Goal: Check status: Check status

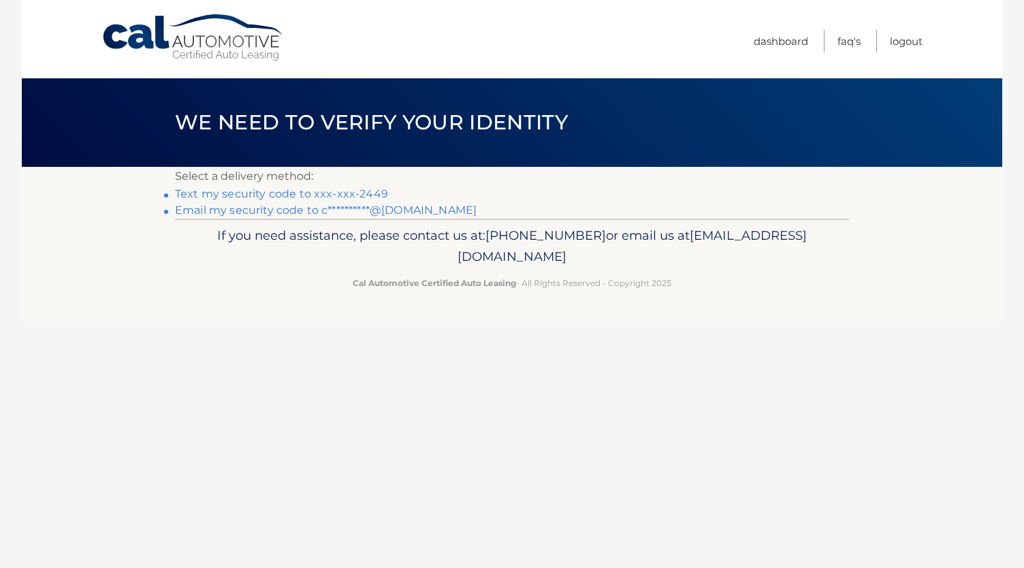
click at [277, 193] on link "Text my security code to xxx-xxx-2449" at bounding box center [281, 193] width 213 height 13
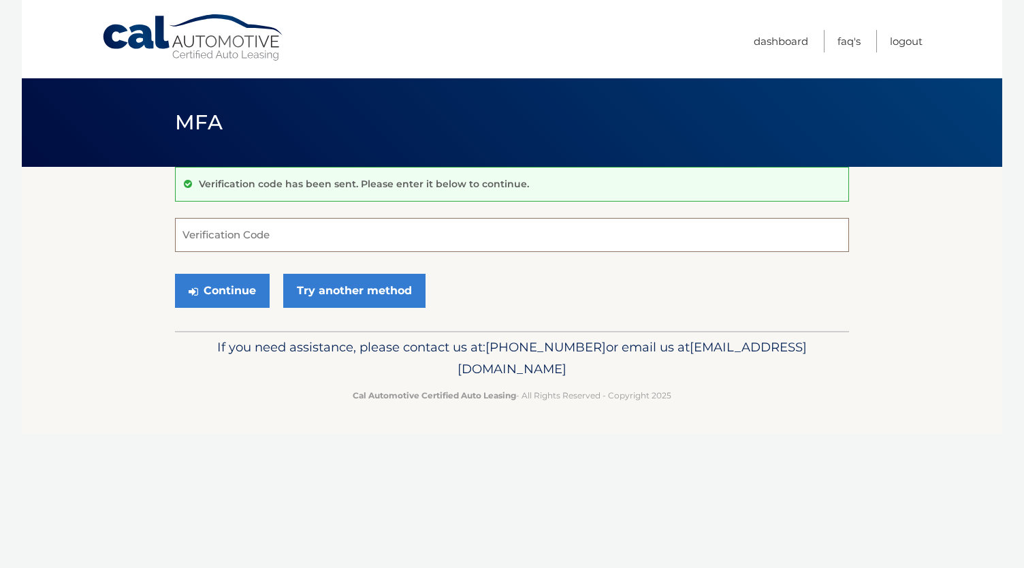
click at [200, 234] on input "Verification Code" at bounding box center [512, 235] width 674 height 34
type input "322446"
click at [233, 292] on button "Continue" at bounding box center [222, 291] width 95 height 34
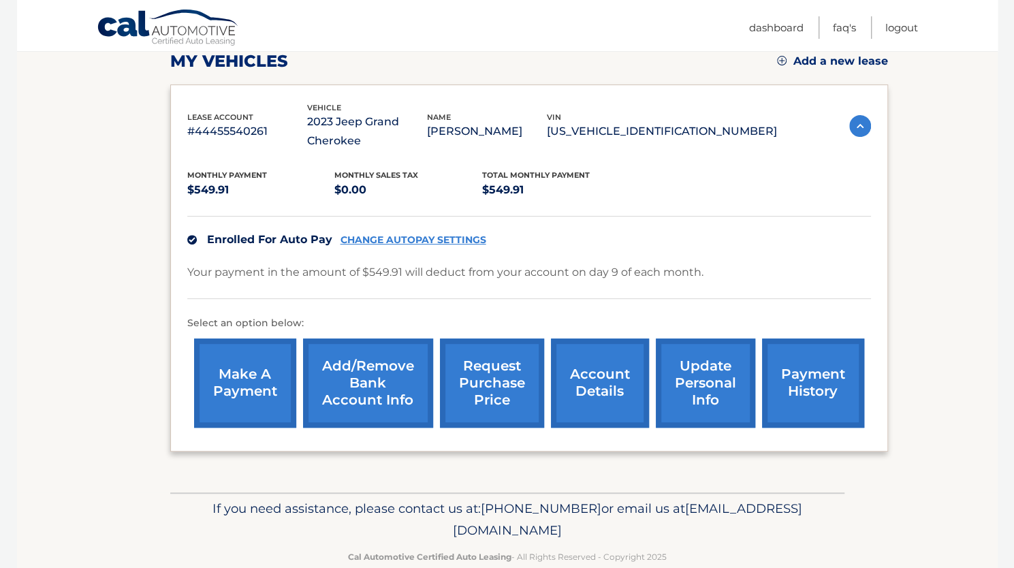
scroll to position [204, 0]
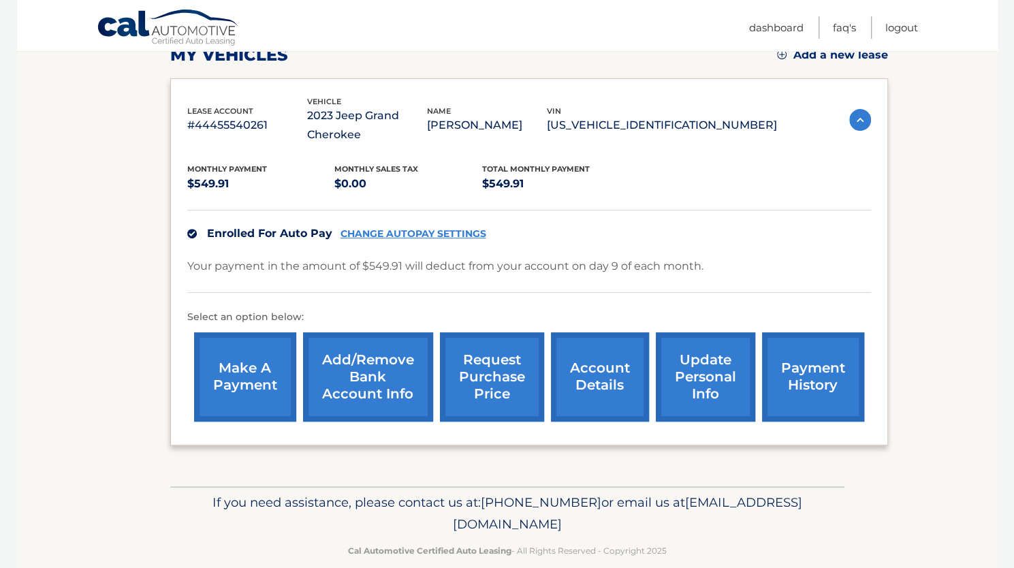
click at [824, 400] on link "payment history" at bounding box center [813, 376] width 102 height 89
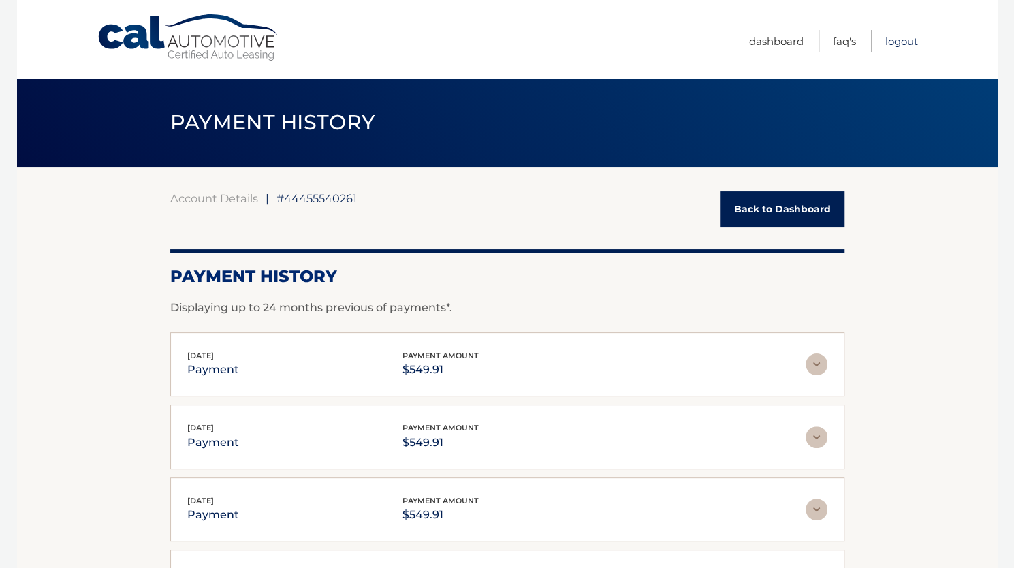
click at [897, 40] on link "Logout" at bounding box center [901, 41] width 33 height 22
